Goal: Information Seeking & Learning: Learn about a topic

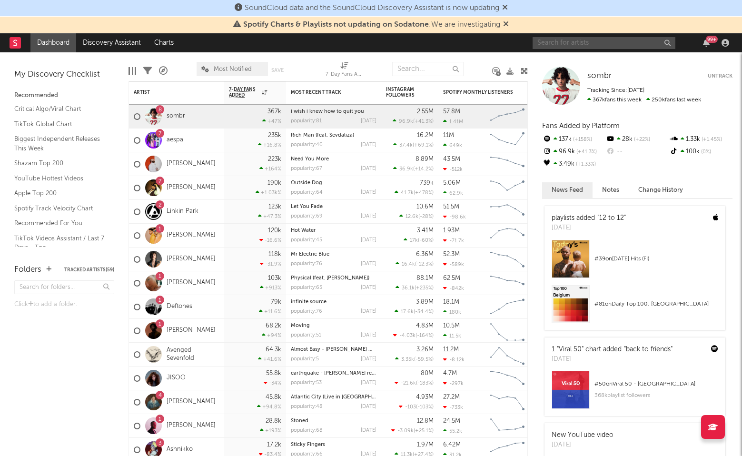
click at [615, 40] on input "text" at bounding box center [604, 43] width 143 height 12
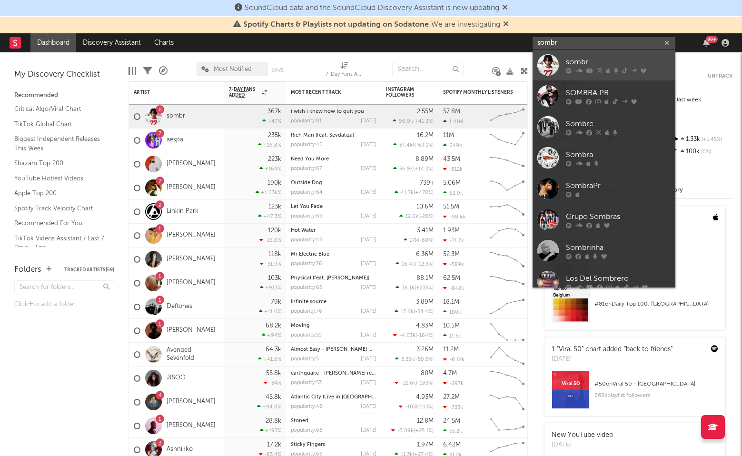
type input "sombr"
click at [600, 70] on icon at bounding box center [599, 71] width 5 height 6
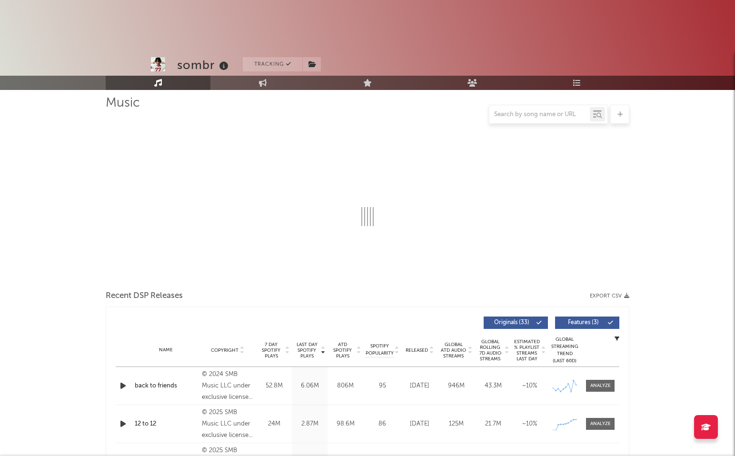
scroll to position [148, 0]
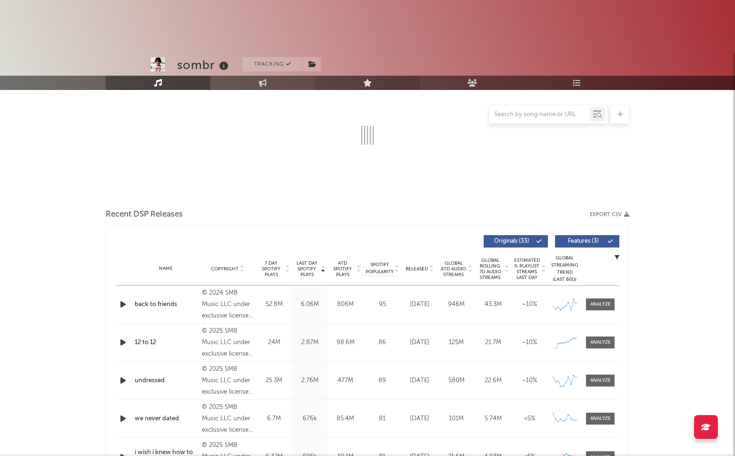
select select "6m"
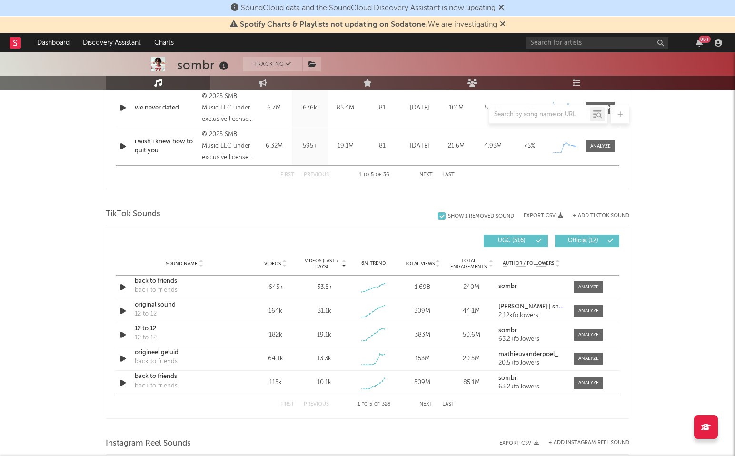
scroll to position [541, 0]
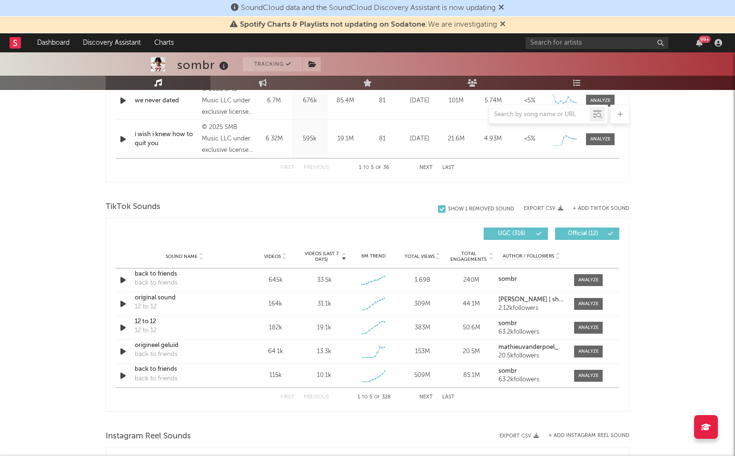
click at [271, 204] on div "TikTok Sounds" at bounding box center [368, 207] width 524 height 16
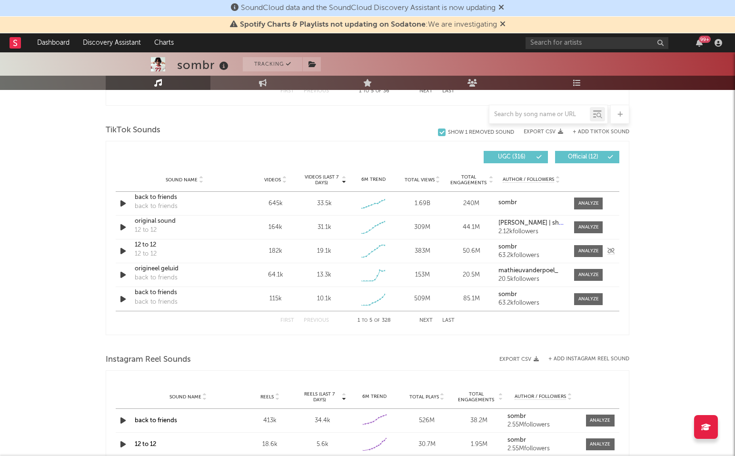
scroll to position [619, 0]
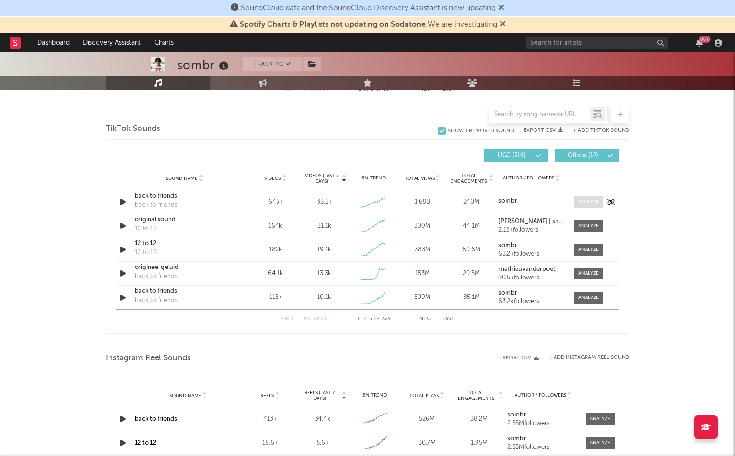
click at [592, 198] on span at bounding box center [588, 202] width 29 height 12
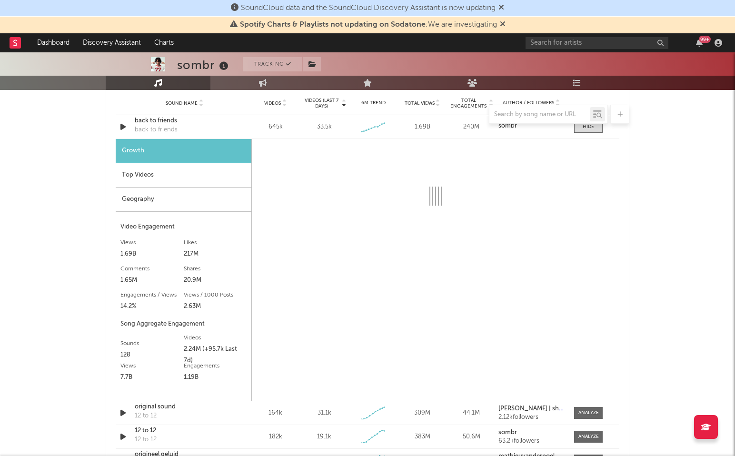
scroll to position [684, 0]
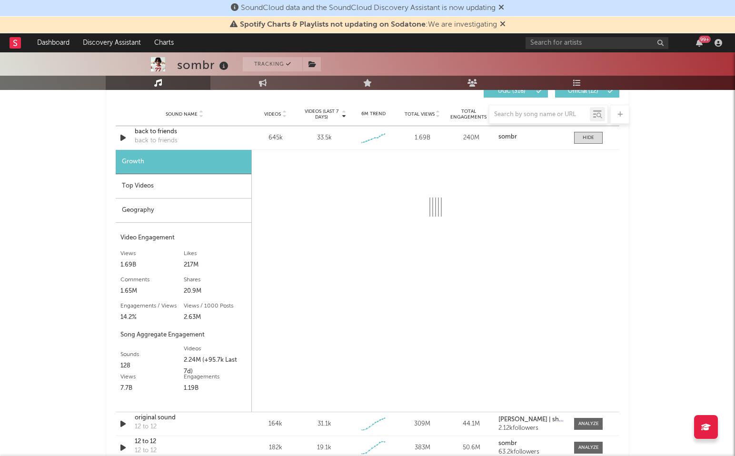
select select "6m"
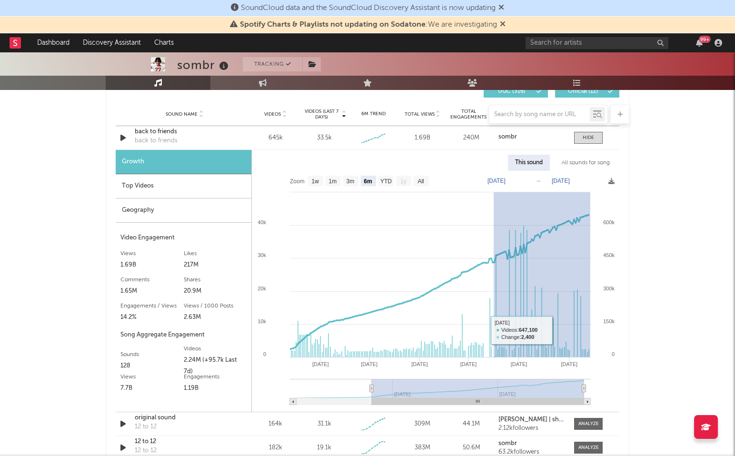
drag, startPoint x: 497, startPoint y: 321, endPoint x: 694, endPoint y: 337, distance: 197.7
click at [694, 336] on div "sombr Tracking [GEOGRAPHIC_DATA] | Indie Rock Edit Tracking Email Alerts Off Be…" at bounding box center [367, 219] width 735 height 1700
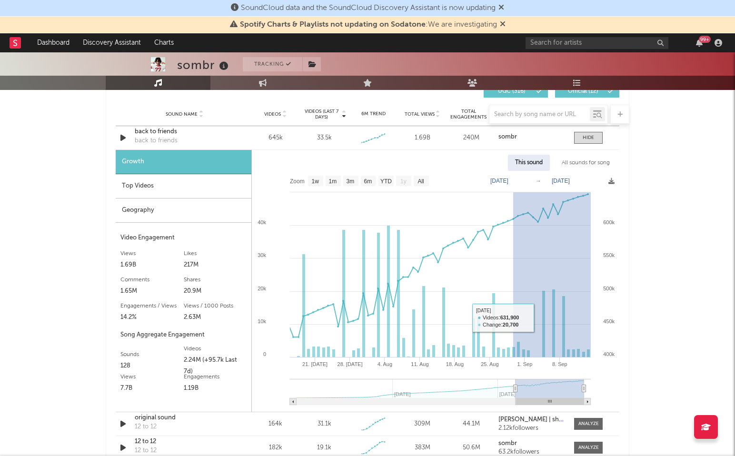
drag, startPoint x: 513, startPoint y: 315, endPoint x: 716, endPoint y: 332, distance: 203.6
click at [716, 332] on div "sombr Tracking [GEOGRAPHIC_DATA] | Indie Rock Edit Tracking Email Alerts Off Be…" at bounding box center [367, 219] width 735 height 1700
type input "[DATE]"
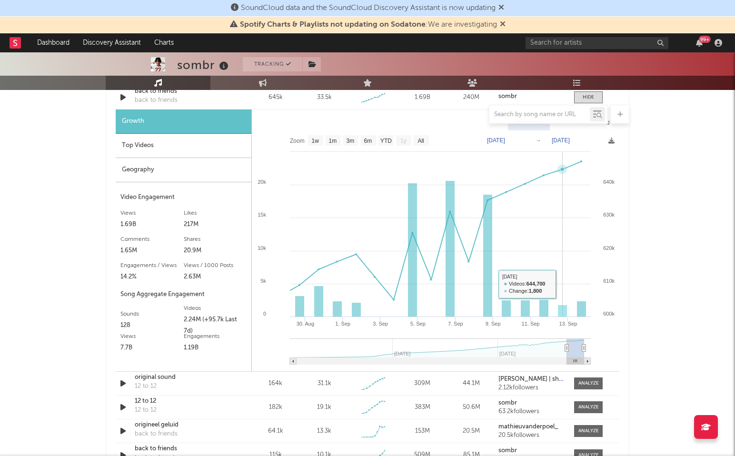
scroll to position [720, 0]
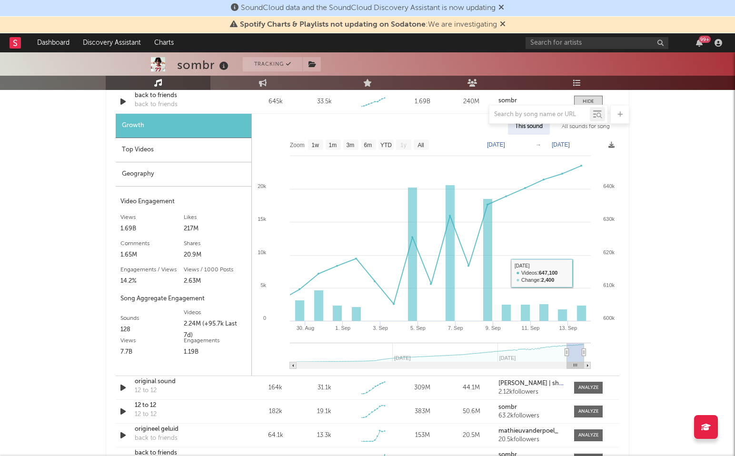
click at [670, 261] on div "sombr Tracking [GEOGRAPHIC_DATA] | Indie Rock Edit Tracking Email Alerts Off Be…" at bounding box center [367, 183] width 735 height 1700
